Goal: Find contact information: Find contact information

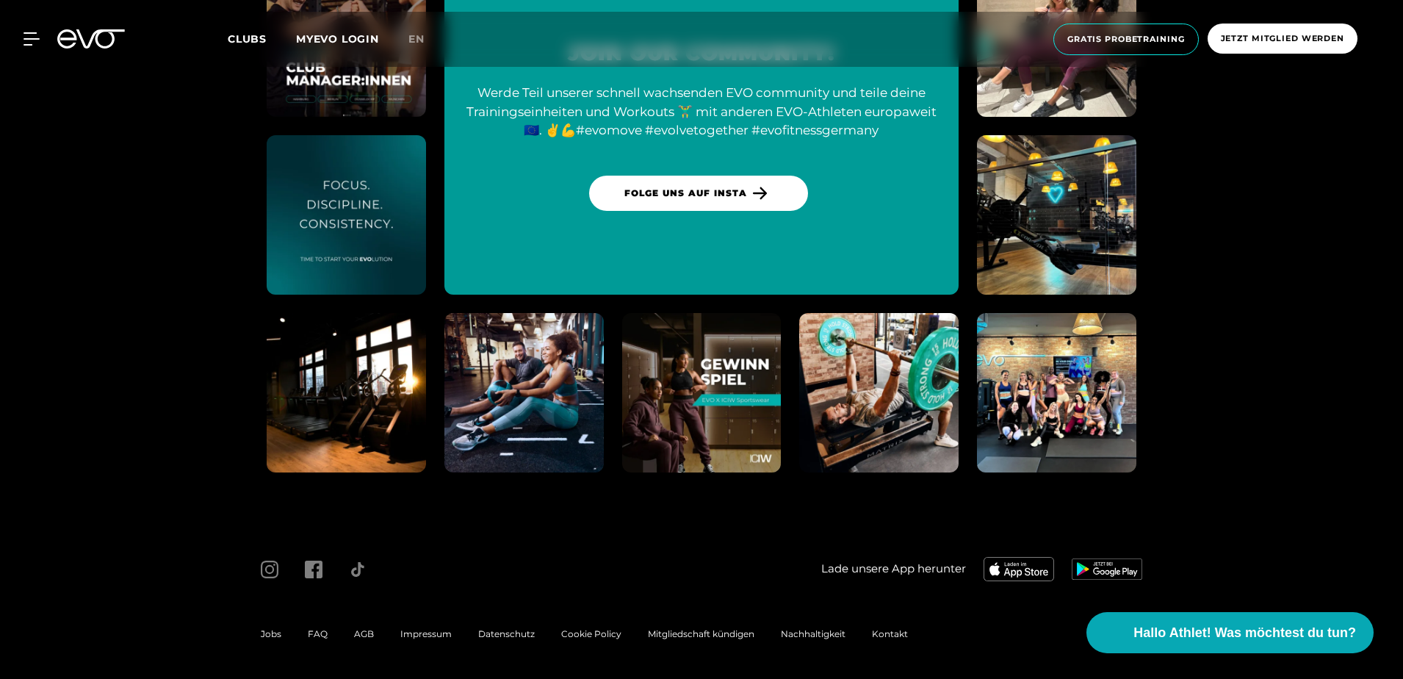
scroll to position [6182, 0]
click at [898, 632] on span "Kontakt" at bounding box center [890, 632] width 36 height 11
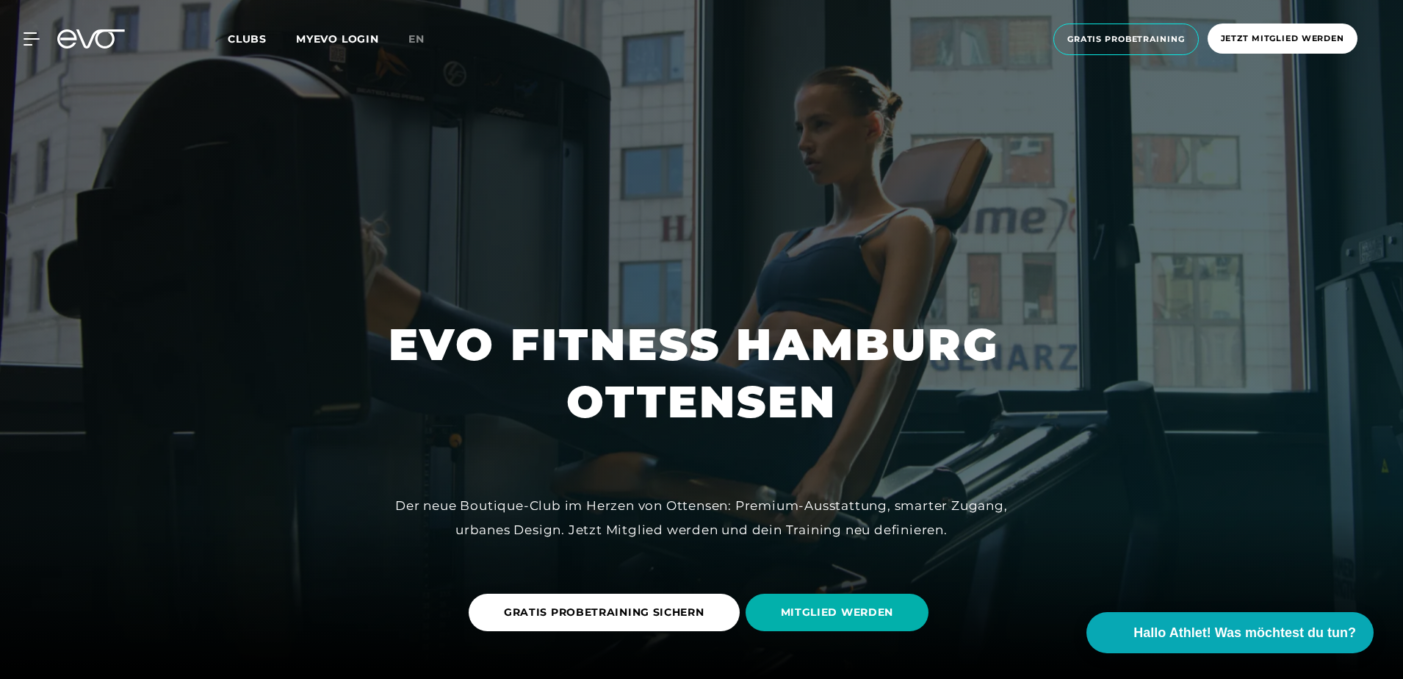
click at [334, 42] on link "MYEVO LOGIN" at bounding box center [337, 38] width 83 height 13
